Goal: Information Seeking & Learning: Learn about a topic

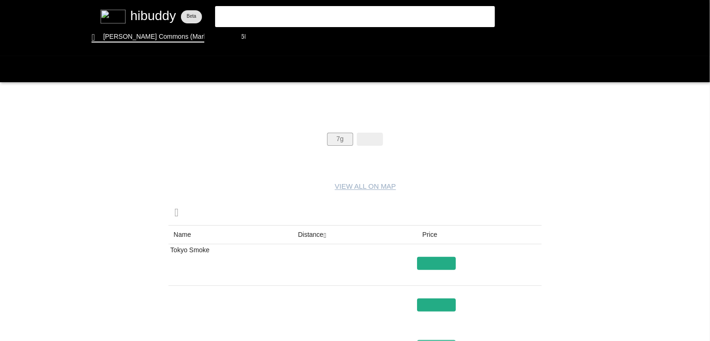
click at [338, 137] on flt-glass-pane at bounding box center [355, 170] width 710 height 341
click at [313, 234] on flt-glass-pane at bounding box center [355, 170] width 710 height 341
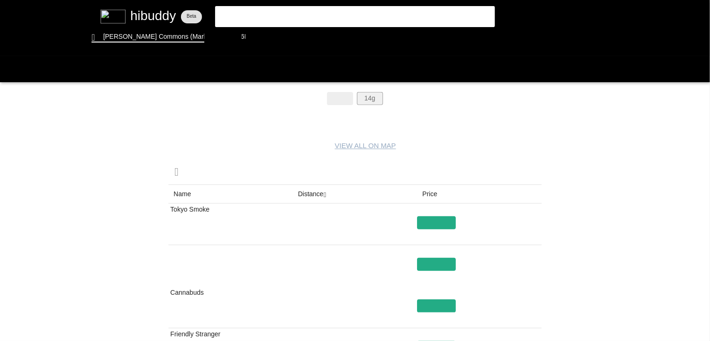
click at [364, 97] on flt-glass-pane at bounding box center [355, 170] width 710 height 341
click at [314, 197] on flt-glass-pane at bounding box center [355, 170] width 710 height 341
click at [264, 42] on flt-glass-pane at bounding box center [355, 170] width 710 height 341
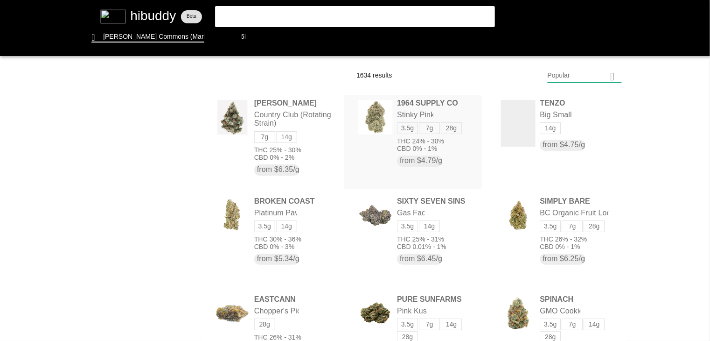
click at [398, 120] on flt-glass-pane at bounding box center [355, 170] width 710 height 341
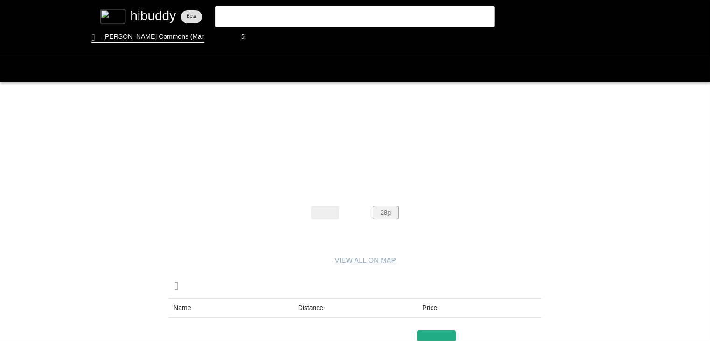
click at [394, 210] on flt-glass-pane at bounding box center [355, 170] width 710 height 341
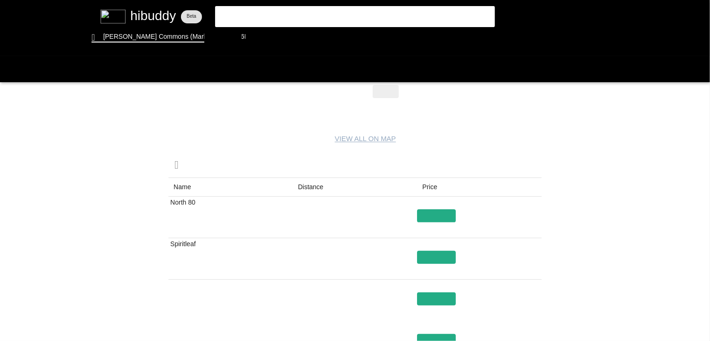
click at [308, 187] on flt-glass-pane at bounding box center [355, 170] width 710 height 341
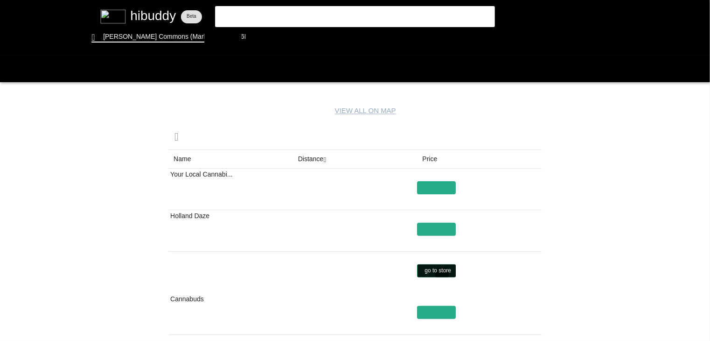
click at [442, 274] on flt-glass-pane at bounding box center [355, 170] width 710 height 341
